Goal: Check status: Check status

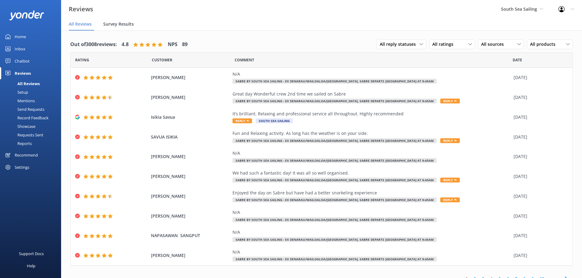
click at [111, 21] on div "Survey Results" at bounding box center [119, 24] width 33 height 12
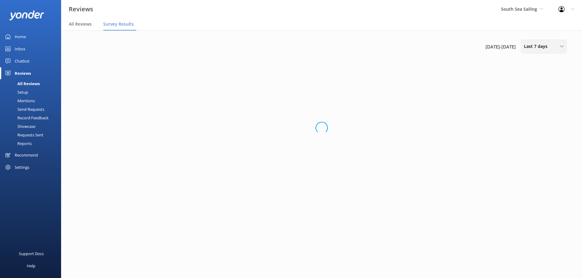
click at [538, 45] on span "Last 7 days" at bounding box center [537, 46] width 27 height 7
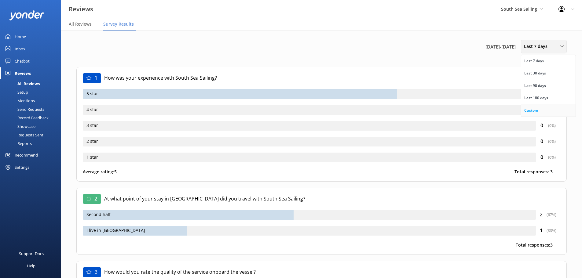
click at [531, 108] on div "Custom" at bounding box center [531, 110] width 14 height 6
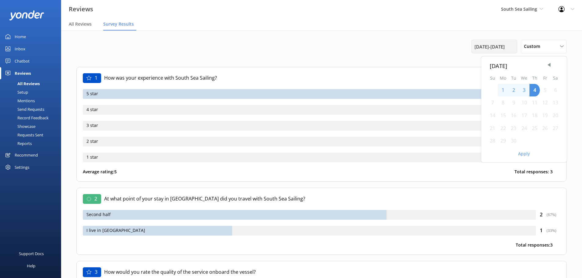
click at [488, 43] on span "[DATE] - [DATE]" at bounding box center [489, 46] width 30 height 7
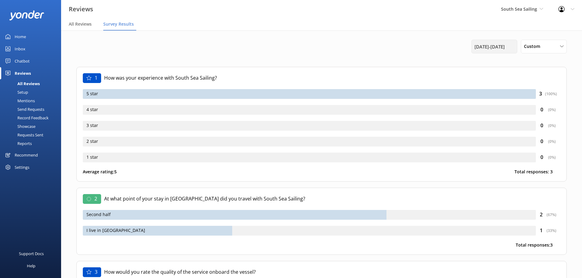
click at [501, 48] on span "[DATE] - [DATE]" at bounding box center [489, 46] width 30 height 7
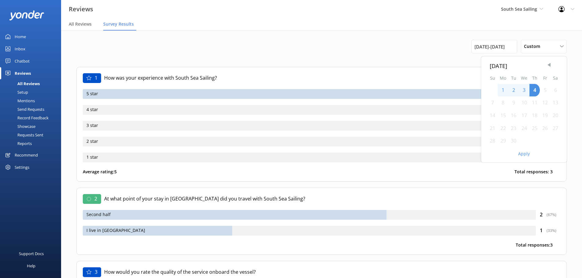
drag, startPoint x: 545, startPoint y: 64, endPoint x: 549, endPoint y: 65, distance: 4.2
click at [547, 65] on div "[DATE] Su Mo Tu We Th Fr Sa 1 2 3 4 5 6 7 8 9 10 11 12 13 14 15 16 17 18 19 20 …" at bounding box center [523, 109] width 85 height 106
click at [549, 66] on span "Previous Month" at bounding box center [549, 65] width 6 height 6
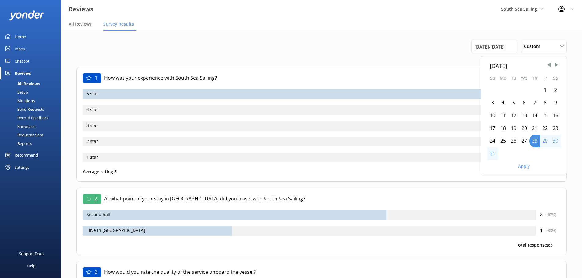
drag, startPoint x: 546, startPoint y: 89, endPoint x: 537, endPoint y: 104, distance: 17.5
click at [546, 89] on div "1" at bounding box center [544, 90] width 10 height 13
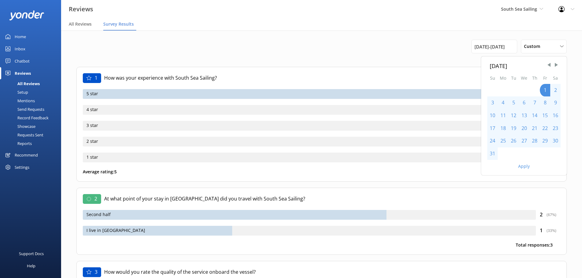
click at [491, 156] on div "31" at bounding box center [492, 153] width 10 height 13
click at [525, 165] on button "Apply" at bounding box center [524, 166] width 12 height 4
